Goal: Task Accomplishment & Management: Manage account settings

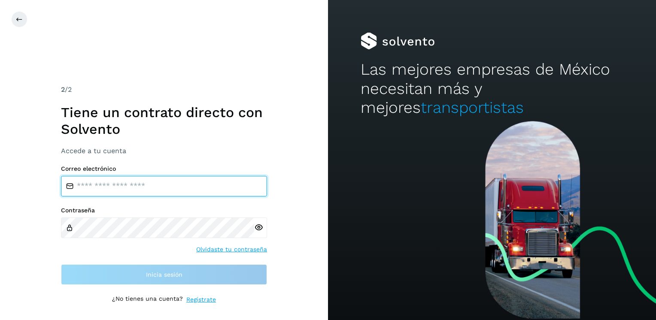
click at [109, 189] on input "email" at bounding box center [164, 186] width 206 height 21
type input "**********"
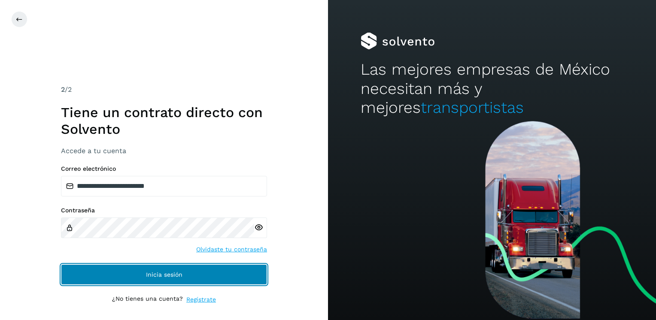
click at [143, 274] on button "Inicia sesión" at bounding box center [164, 275] width 206 height 21
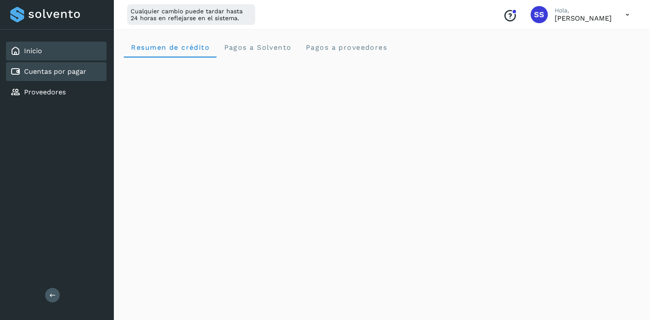
click at [63, 69] on link "Cuentas por pagar" at bounding box center [55, 71] width 62 height 8
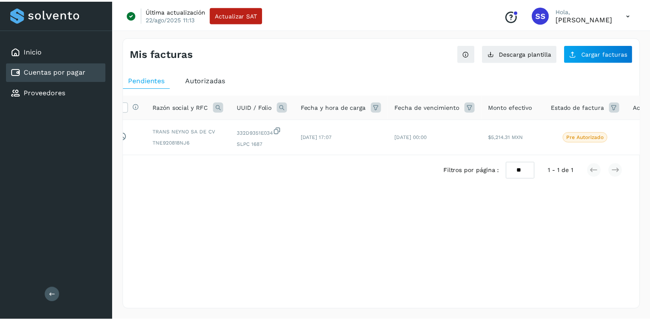
scroll to position [0, 39]
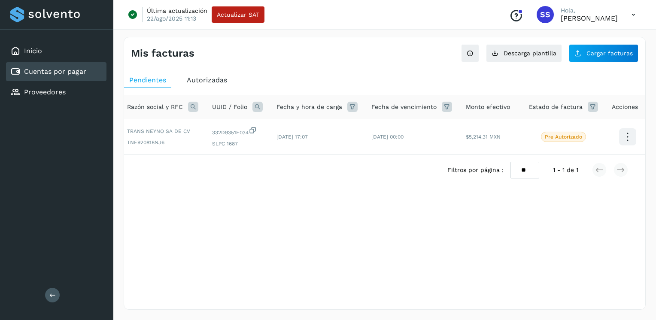
click at [192, 80] on span "Autorizadas" at bounding box center [207, 80] width 40 height 8
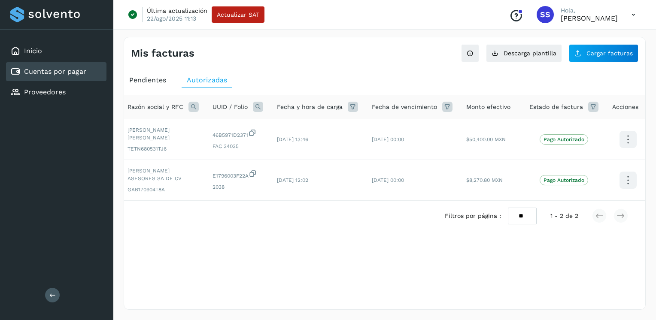
click at [150, 82] on span "Pendientes" at bounding box center [147, 80] width 37 height 8
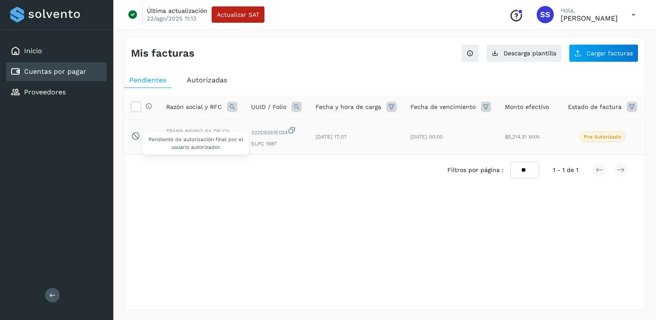
click at [135, 135] on icon at bounding box center [135, 135] width 9 height 9
click at [136, 107] on icon at bounding box center [135, 106] width 9 height 9
click at [136, 106] on icon at bounding box center [135, 106] width 9 height 9
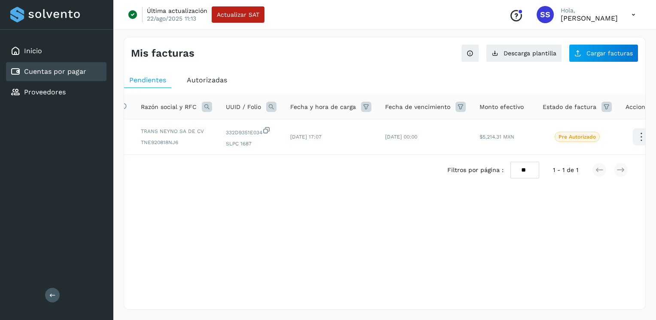
scroll to position [0, 39]
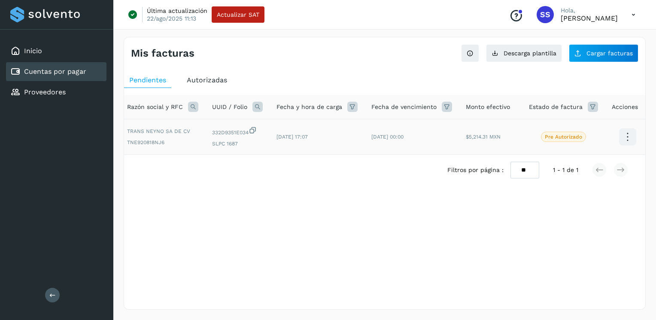
click at [622, 134] on icon at bounding box center [627, 137] width 20 height 20
click at [467, 160] on div at bounding box center [328, 160] width 656 height 320
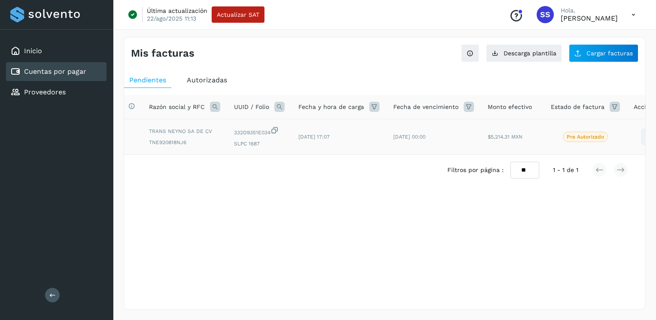
scroll to position [0, 0]
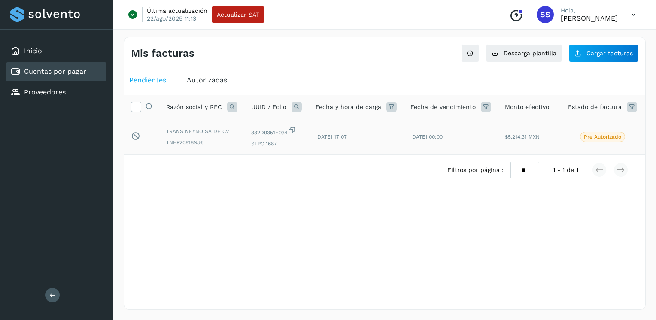
click at [421, 162] on div "Filtros por página : ** ** ** 1 - 1 de 1" at bounding box center [384, 170] width 521 height 30
click at [205, 81] on span "Autorizadas" at bounding box center [207, 80] width 40 height 8
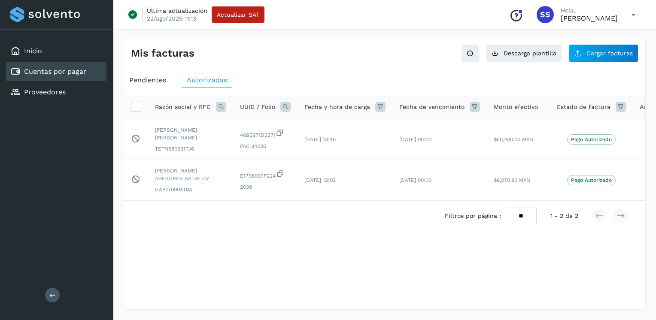
click at [138, 80] on span "Pendientes" at bounding box center [147, 80] width 37 height 8
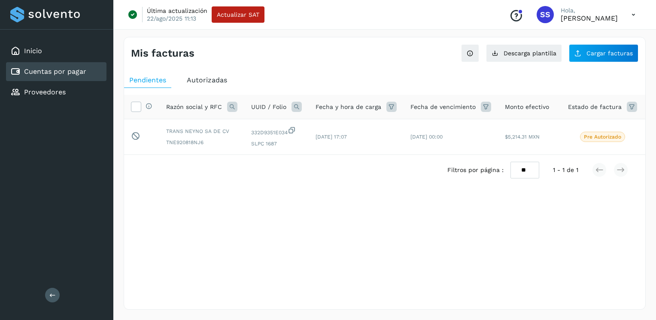
click at [61, 70] on link "Cuentas por pagar" at bounding box center [55, 71] width 62 height 8
click at [212, 80] on span "Autorizadas" at bounding box center [207, 80] width 40 height 8
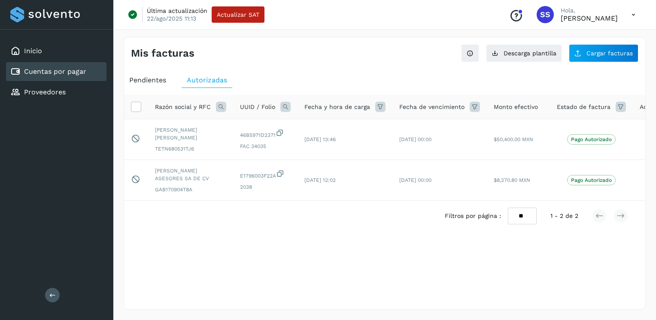
click at [634, 16] on icon at bounding box center [634, 15] width 18 height 18
click at [587, 54] on div "Cerrar sesión" at bounding box center [591, 55] width 102 height 16
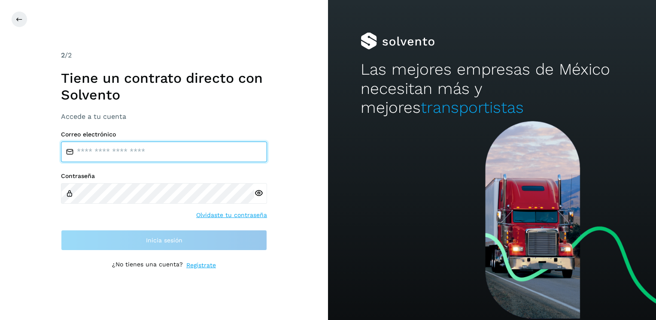
click at [134, 152] on input "email" at bounding box center [164, 152] width 206 height 21
type input "**********"
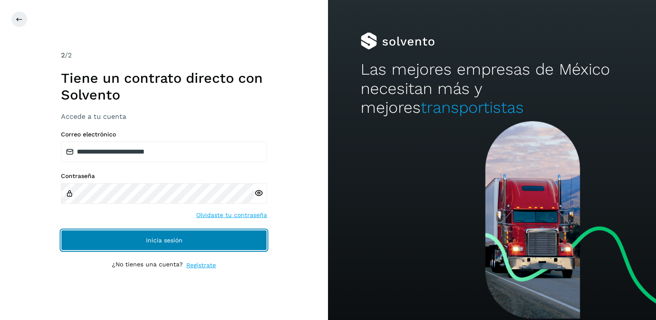
click at [130, 239] on button "Inicia sesión" at bounding box center [164, 240] width 206 height 21
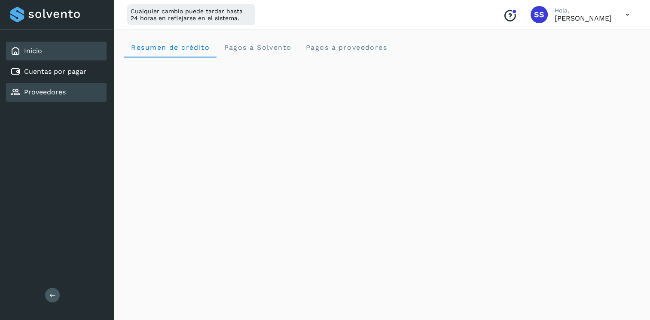
click at [41, 92] on link "Proveedores" at bounding box center [45, 92] width 42 height 8
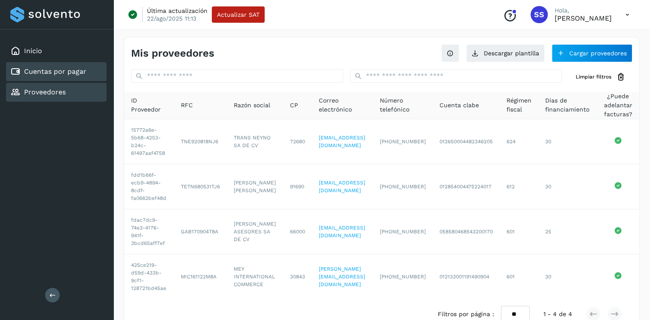
click at [47, 71] on link "Cuentas por pagar" at bounding box center [55, 71] width 62 height 8
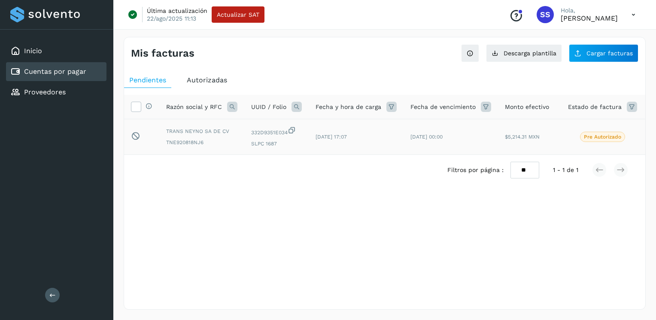
click at [594, 137] on p "Pre Autorizado" at bounding box center [602, 137] width 37 height 6
drag, startPoint x: 344, startPoint y: 170, endPoint x: 337, endPoint y: 170, distance: 7.3
click at [337, 170] on div "Filtros por página : ** ** ** 1 - 1 de 1" at bounding box center [384, 170] width 521 height 30
click at [136, 138] on icon at bounding box center [135, 135] width 9 height 9
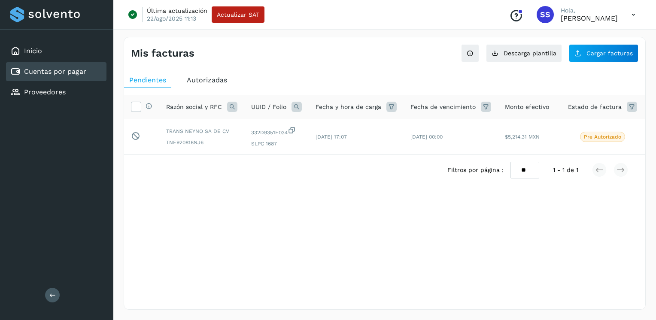
scroll to position [0, 39]
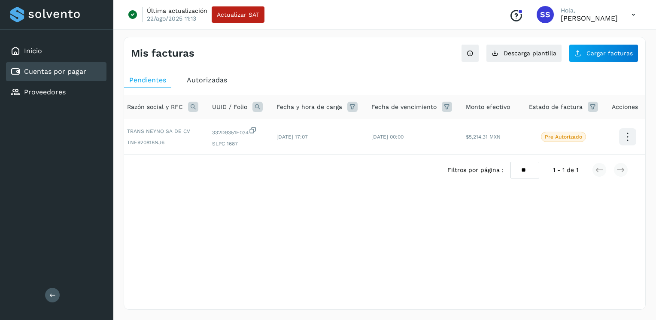
click at [498, 166] on div "Filtros por página : ** ** ** 1 - 1 de 1" at bounding box center [384, 170] width 521 height 30
click at [621, 106] on span "Acciones" at bounding box center [625, 107] width 26 height 9
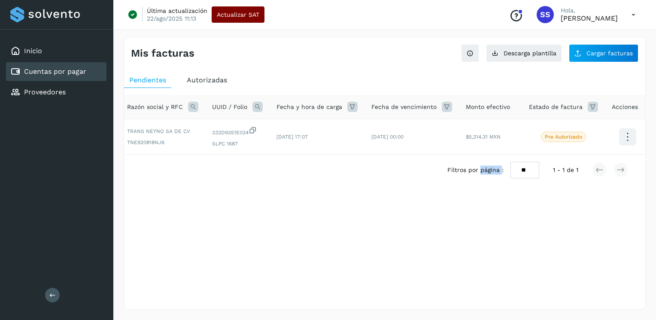
click at [239, 15] on span "Actualizar SAT" at bounding box center [238, 15] width 43 height 6
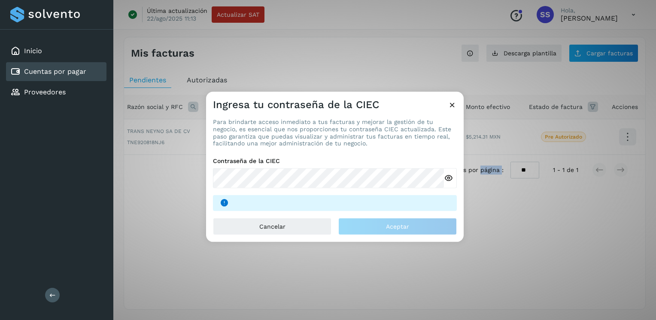
click at [452, 104] on icon at bounding box center [452, 104] width 9 height 9
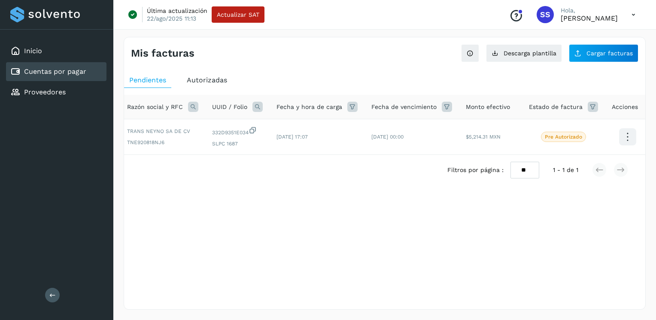
click at [633, 15] on icon at bounding box center [634, 15] width 18 height 18
click at [633, 15] on div at bounding box center [328, 160] width 656 height 320
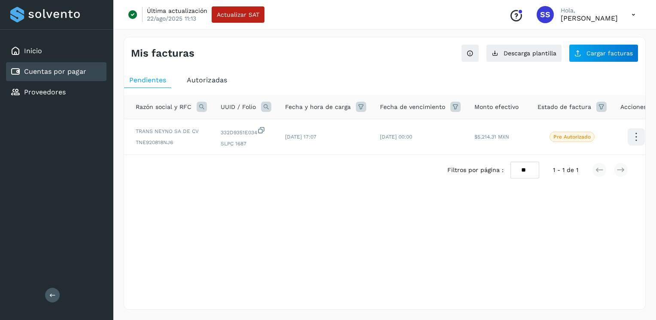
scroll to position [0, 31]
click at [632, 13] on icon at bounding box center [634, 15] width 18 height 18
click at [584, 54] on div "Cerrar sesión" at bounding box center [591, 55] width 102 height 16
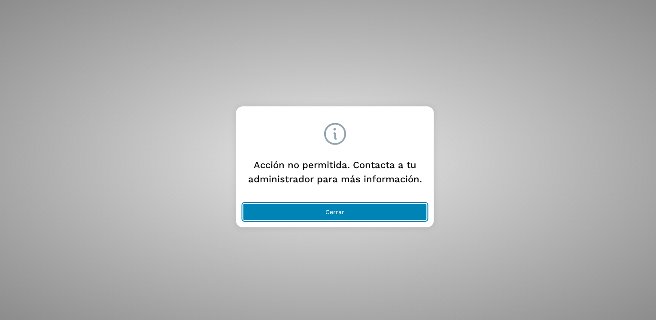
click at [337, 211] on span "Cerrar" at bounding box center [334, 212] width 19 height 6
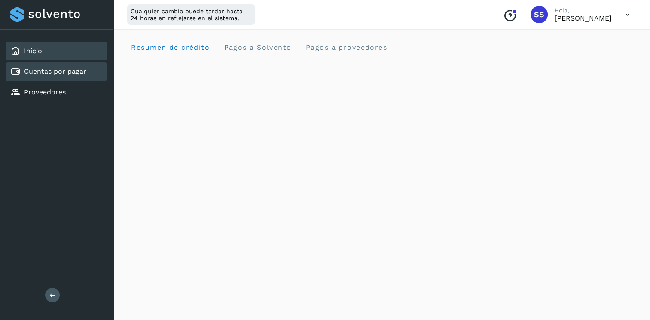
click at [55, 73] on link "Cuentas por pagar" at bounding box center [55, 71] width 62 height 8
click at [53, 70] on link "Cuentas por pagar" at bounding box center [55, 71] width 62 height 8
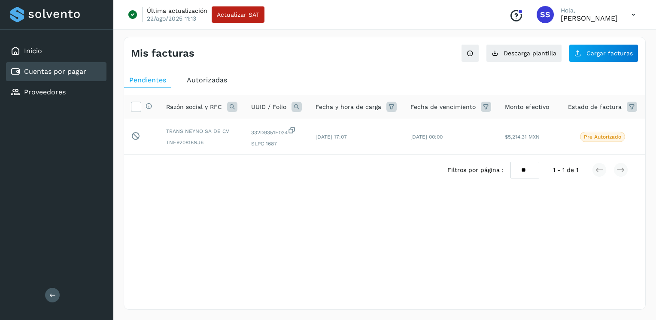
click at [632, 14] on icon at bounding box center [634, 15] width 18 height 18
click at [584, 58] on div "Cerrar sesión" at bounding box center [591, 55] width 102 height 16
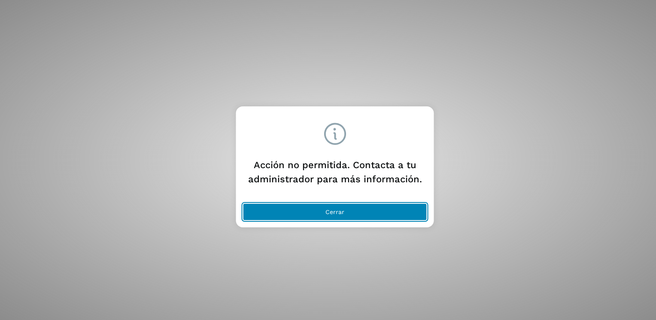
click at [337, 213] on span "Cerrar" at bounding box center [334, 212] width 19 height 6
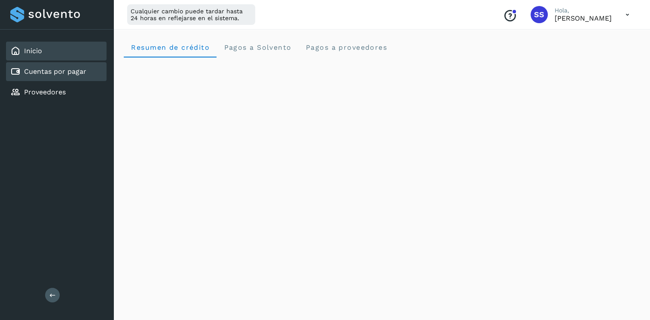
click at [69, 73] on link "Cuentas por pagar" at bounding box center [55, 71] width 62 height 8
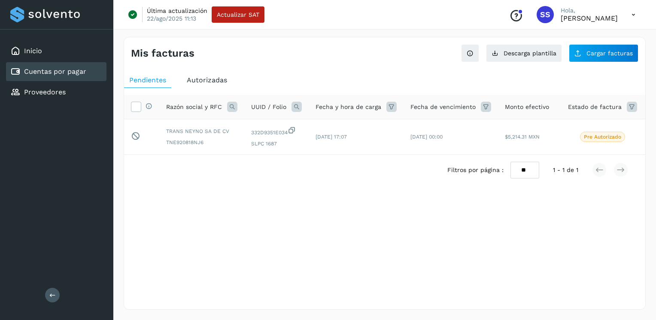
click at [68, 73] on link "Cuentas por pagar" at bounding box center [55, 71] width 62 height 8
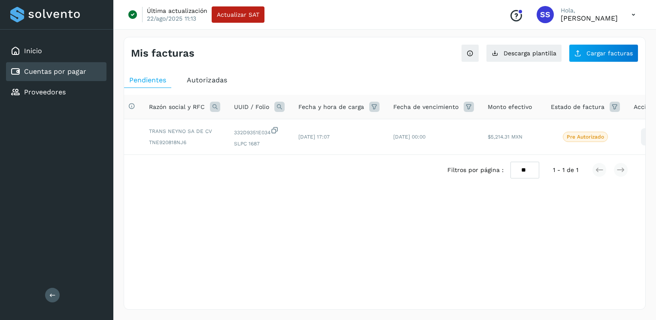
click at [634, 14] on icon at bounding box center [634, 15] width 18 height 18
click at [582, 58] on div "Cerrar sesión" at bounding box center [591, 55] width 102 height 16
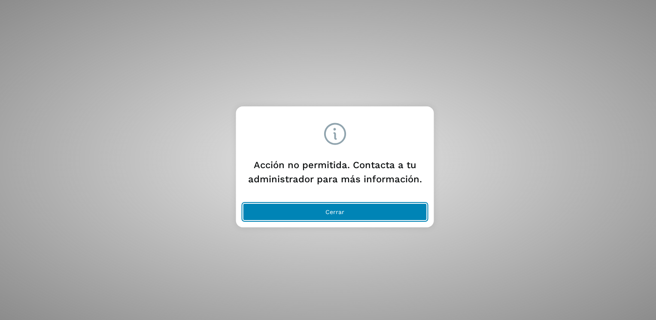
click at [328, 212] on span "Cerrar" at bounding box center [334, 212] width 19 height 6
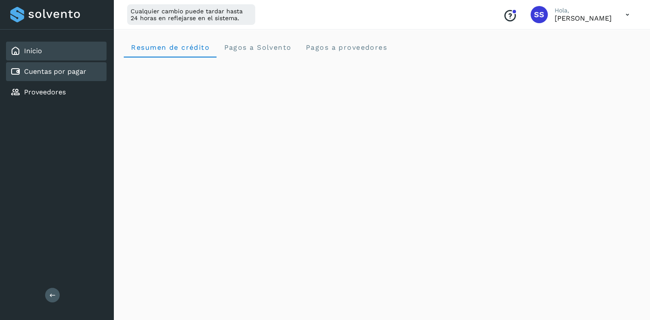
click at [60, 74] on link "Cuentas por pagar" at bounding box center [55, 71] width 62 height 8
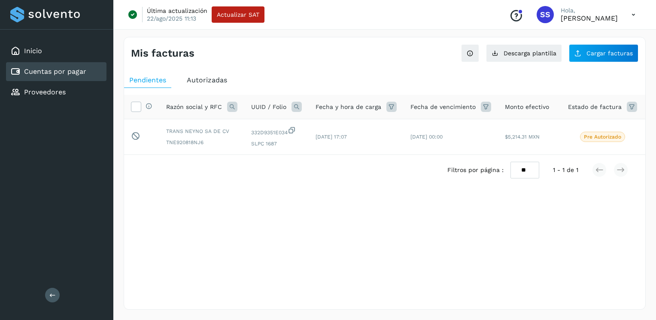
click at [635, 13] on icon at bounding box center [634, 15] width 18 height 18
click at [594, 53] on div "Cerrar sesión" at bounding box center [591, 55] width 102 height 16
